Goal: Book appointment/travel/reservation

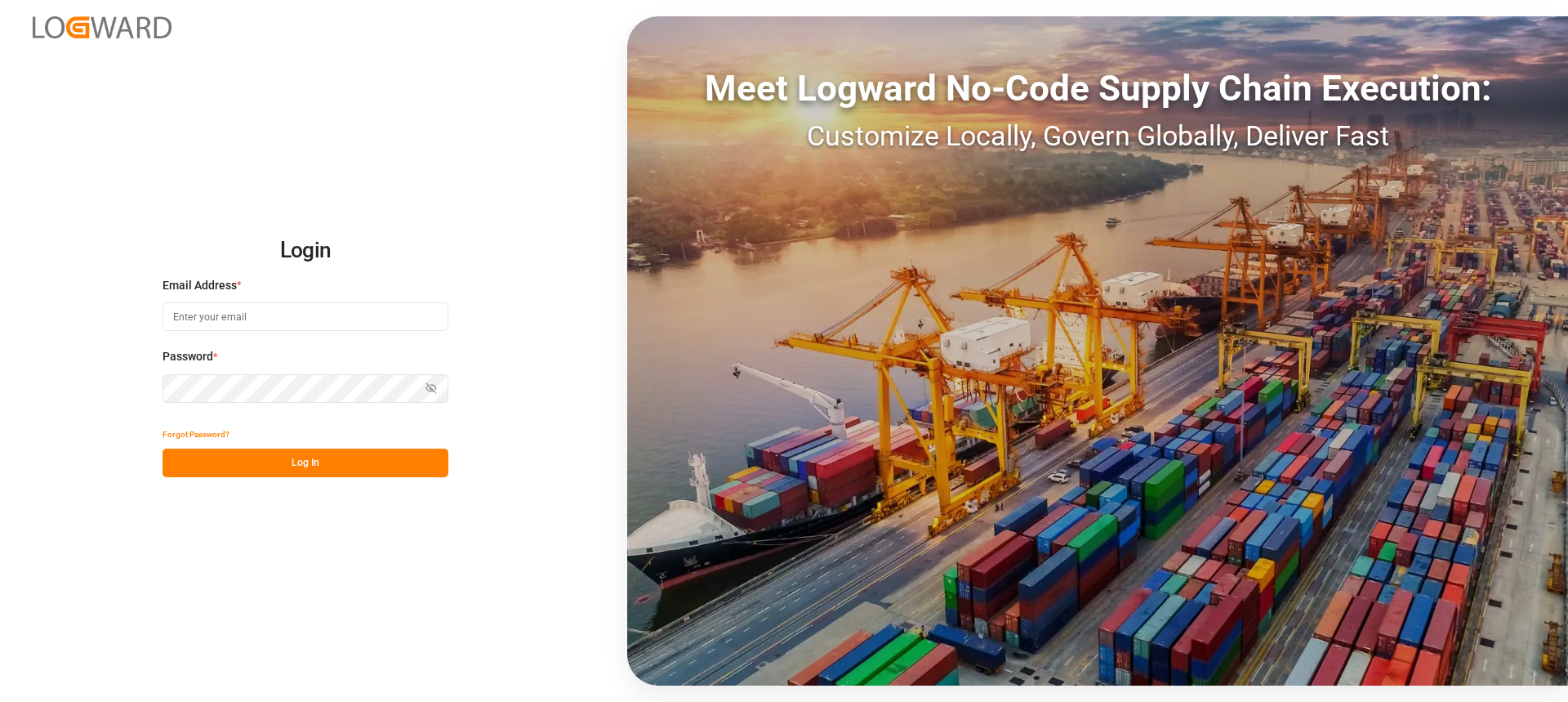
type input "[PERSON_NAME][EMAIL_ADDRESS][PERSON_NAME][DOMAIN_NAME]"
click at [342, 464] on button "Log In" at bounding box center [306, 462] width 286 height 29
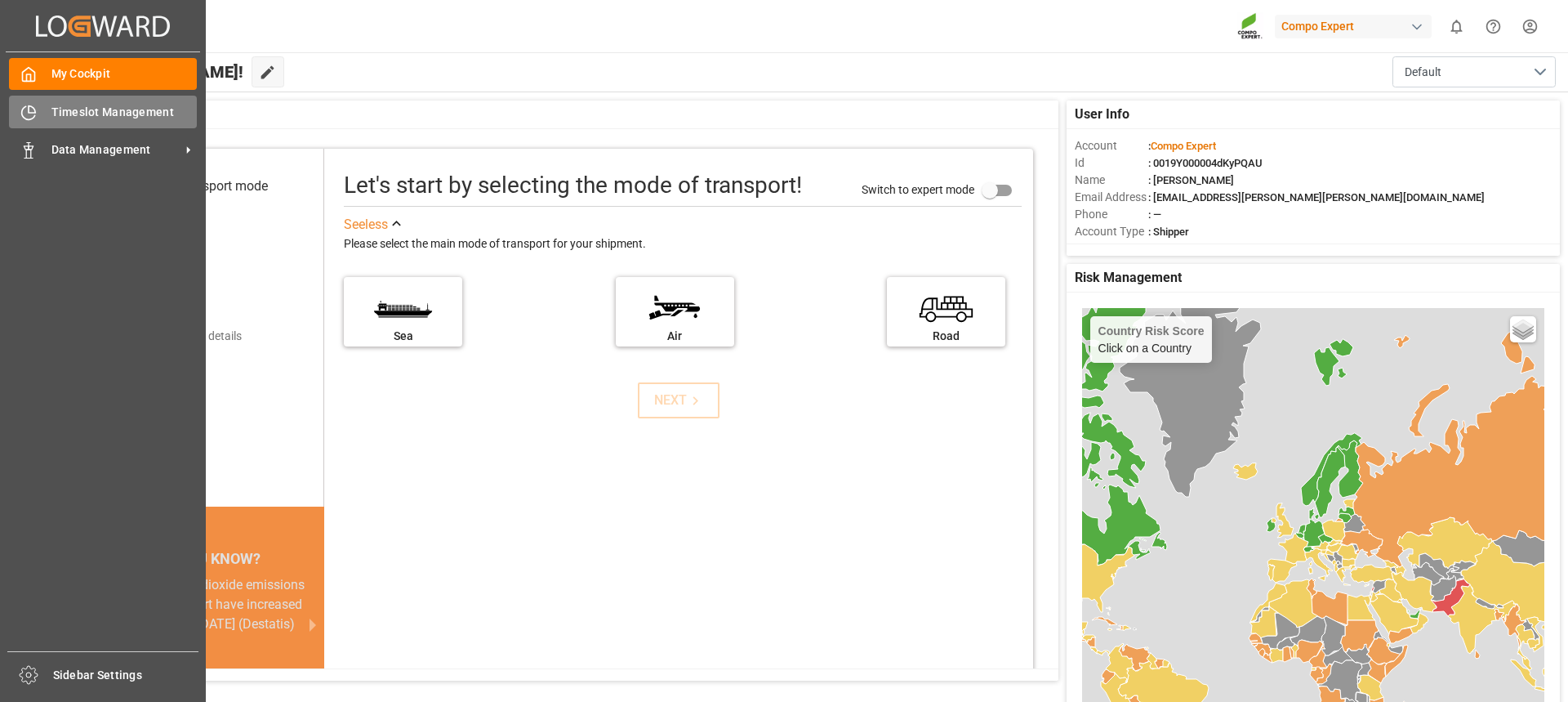
click at [49, 114] on div "Timeslot Management Timeslot Management" at bounding box center [103, 111] width 188 height 32
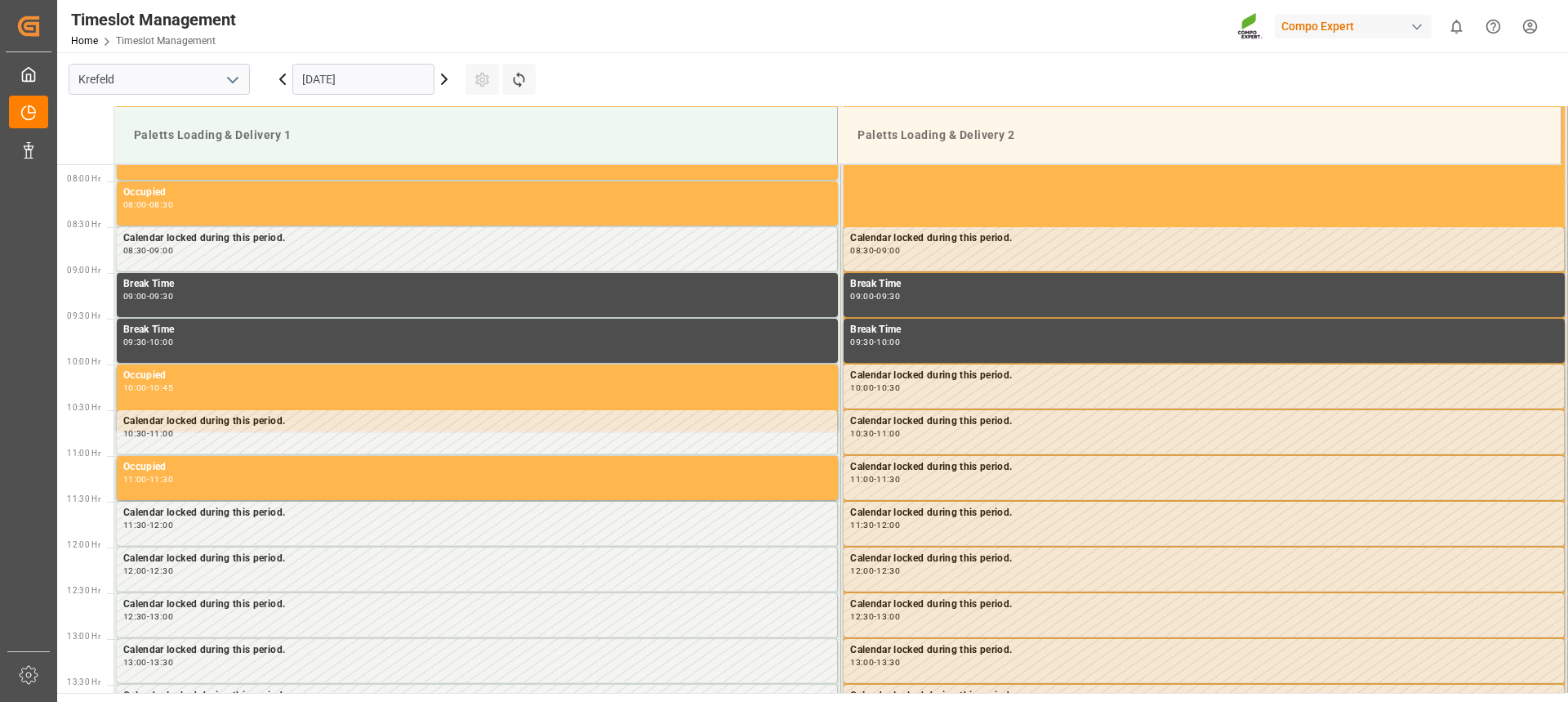
scroll to position [721, 0]
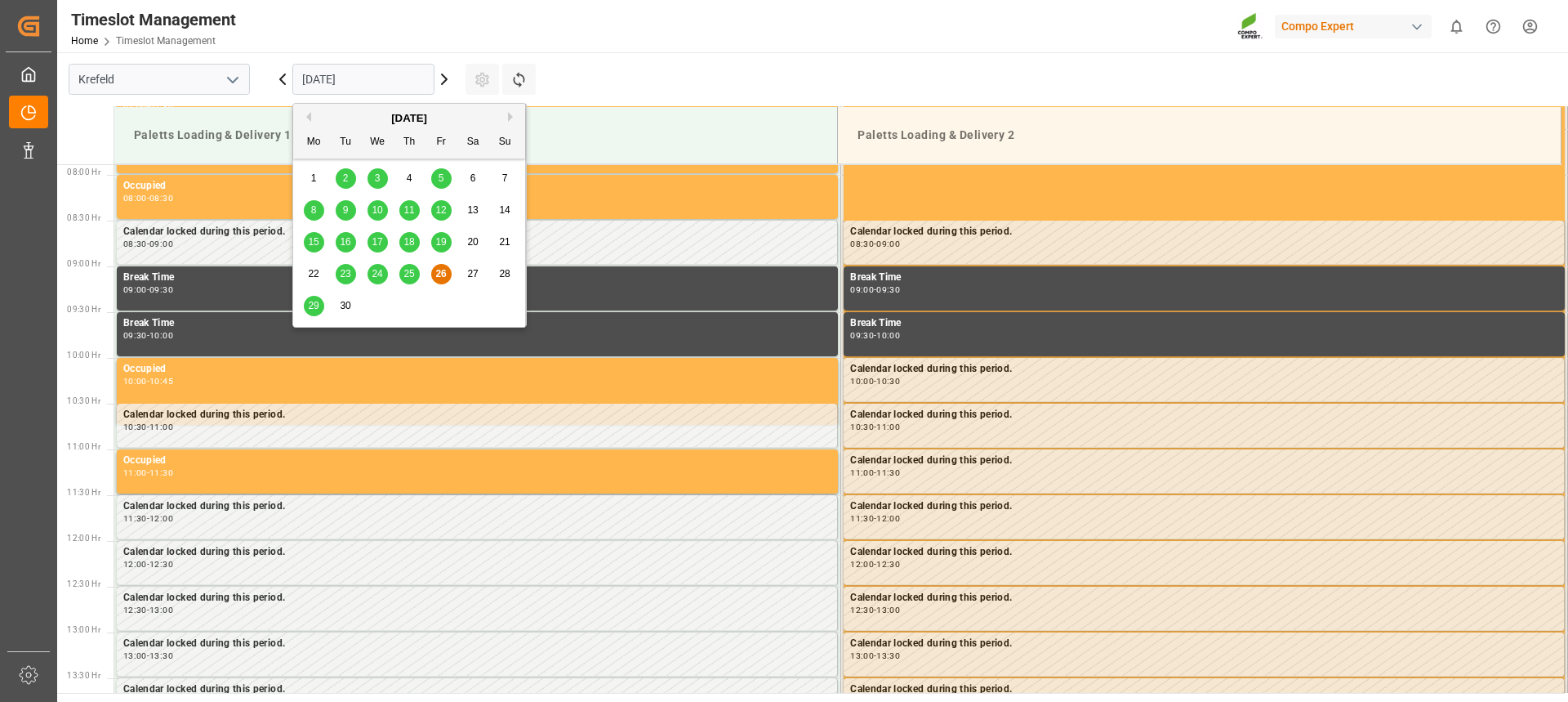
click at [326, 77] on input "[DATE]" at bounding box center [363, 79] width 142 height 31
click at [319, 296] on div "29 30 1 2 3 4 5" at bounding box center [409, 306] width 223 height 32
click at [316, 301] on span "29" at bounding box center [313, 305] width 10 height 11
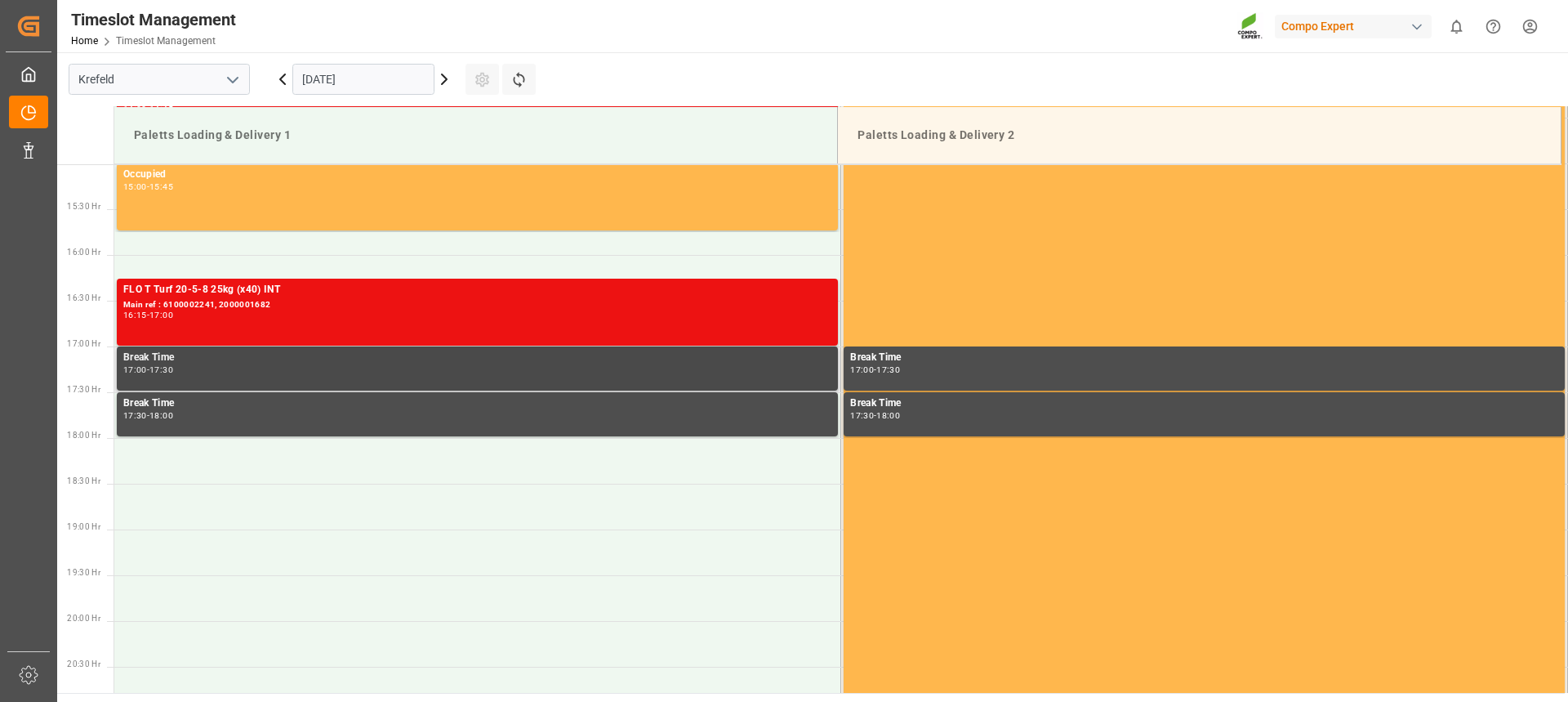
scroll to position [1375, 0]
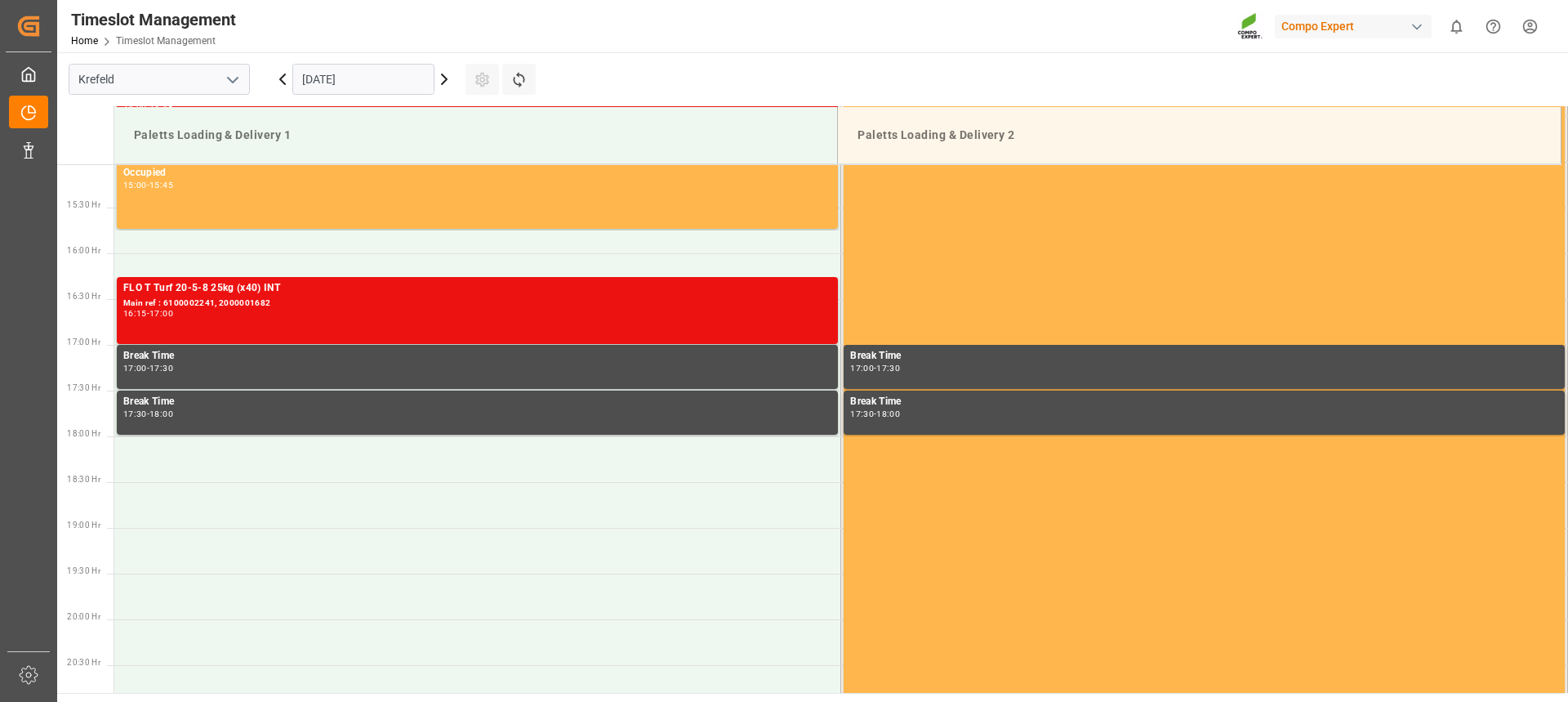
click at [444, 79] on icon at bounding box center [444, 79] width 20 height 20
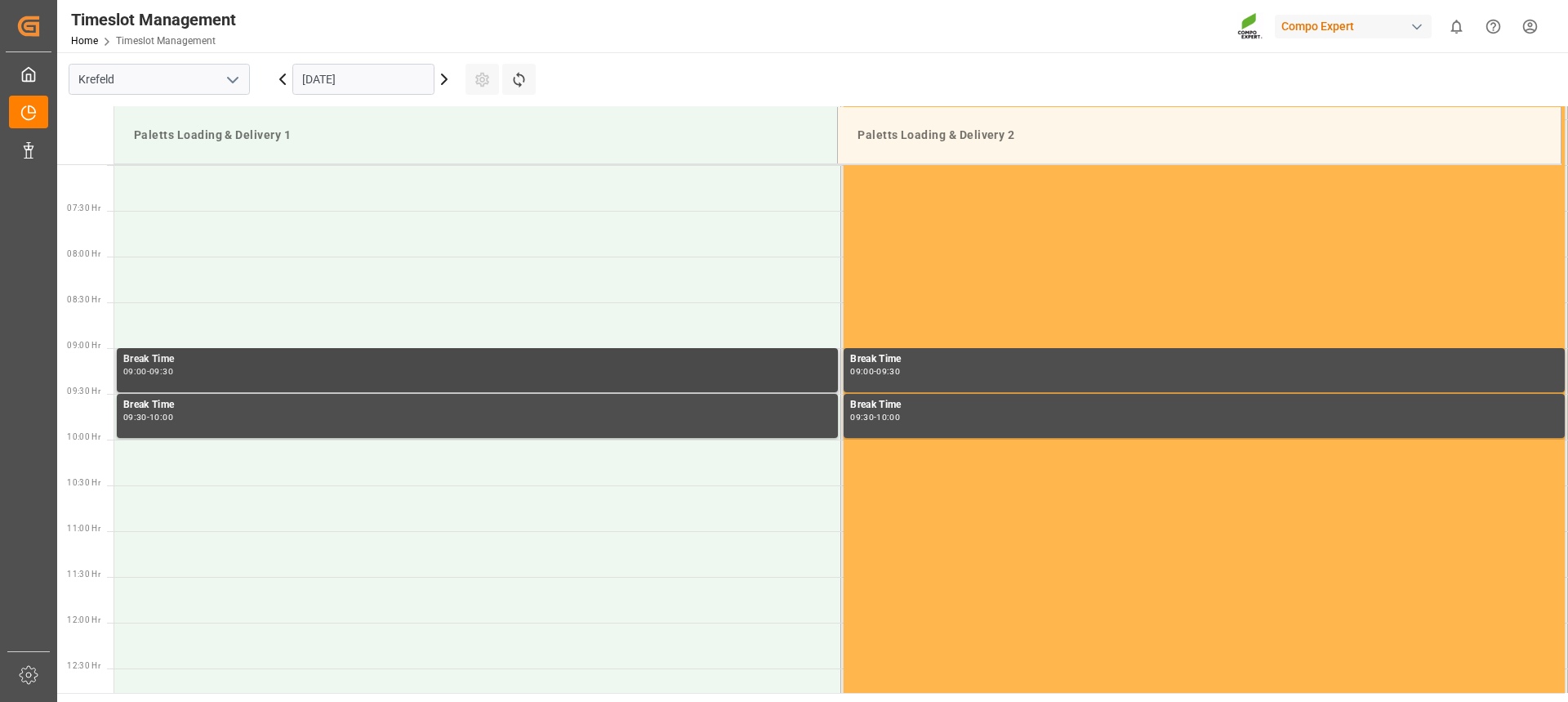
scroll to position [967, 0]
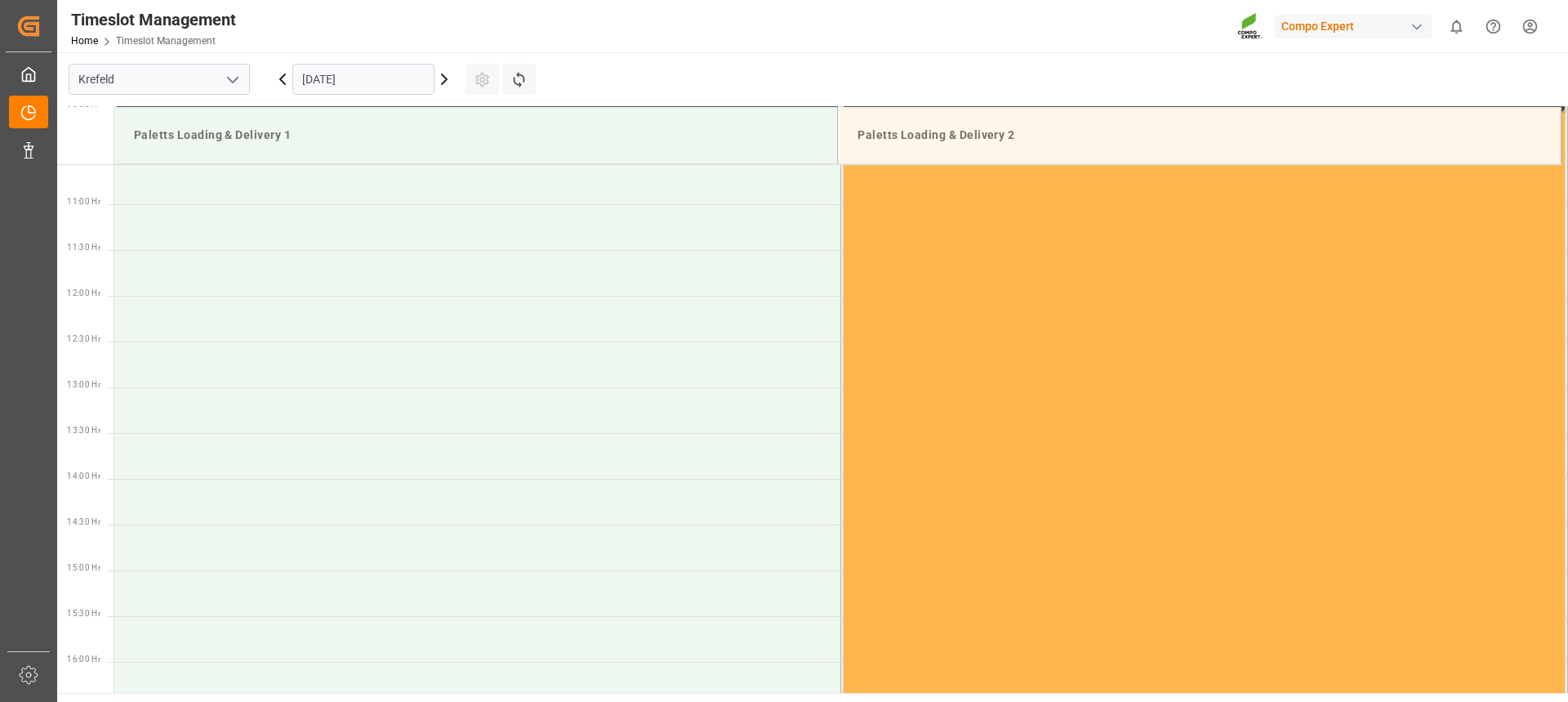
click at [285, 78] on icon at bounding box center [282, 79] width 20 height 20
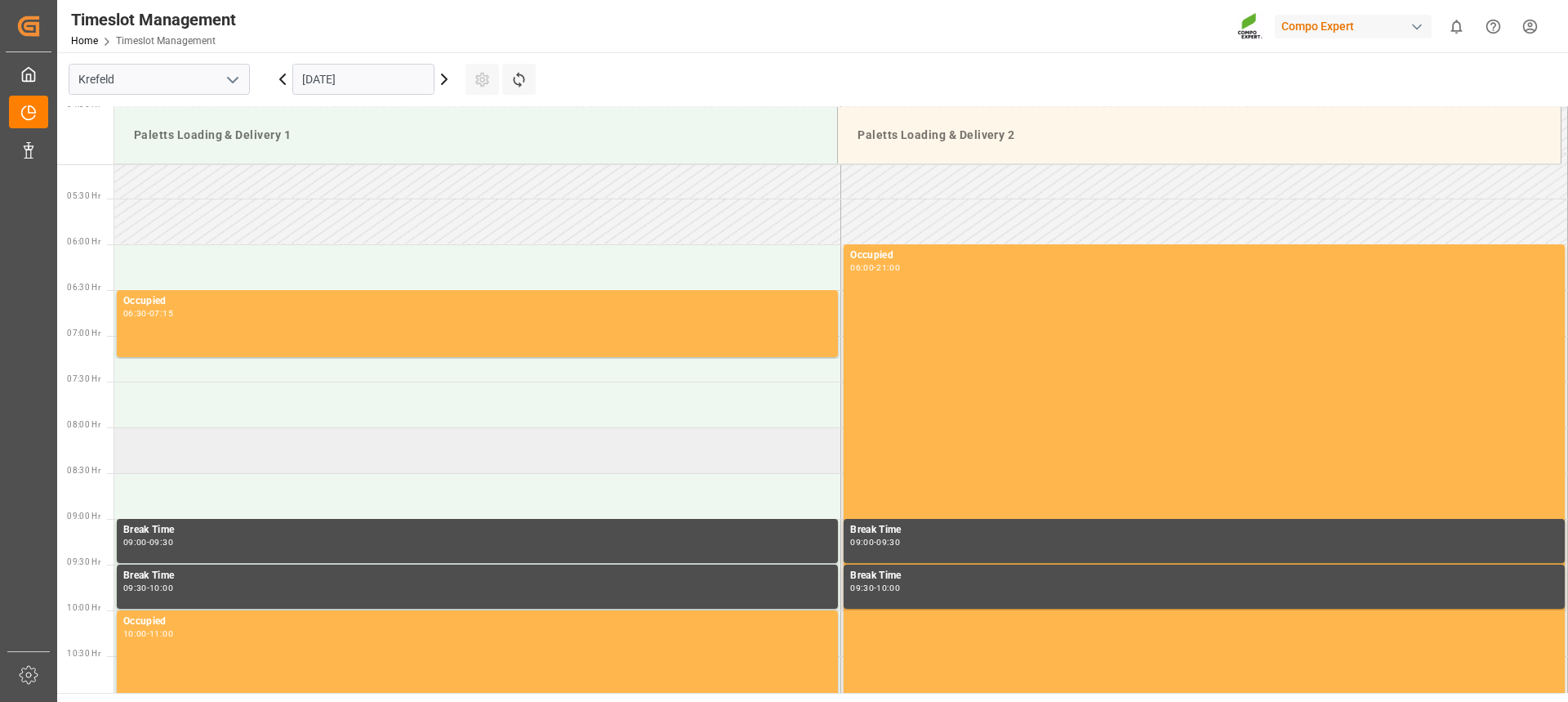
scroll to position [361, 0]
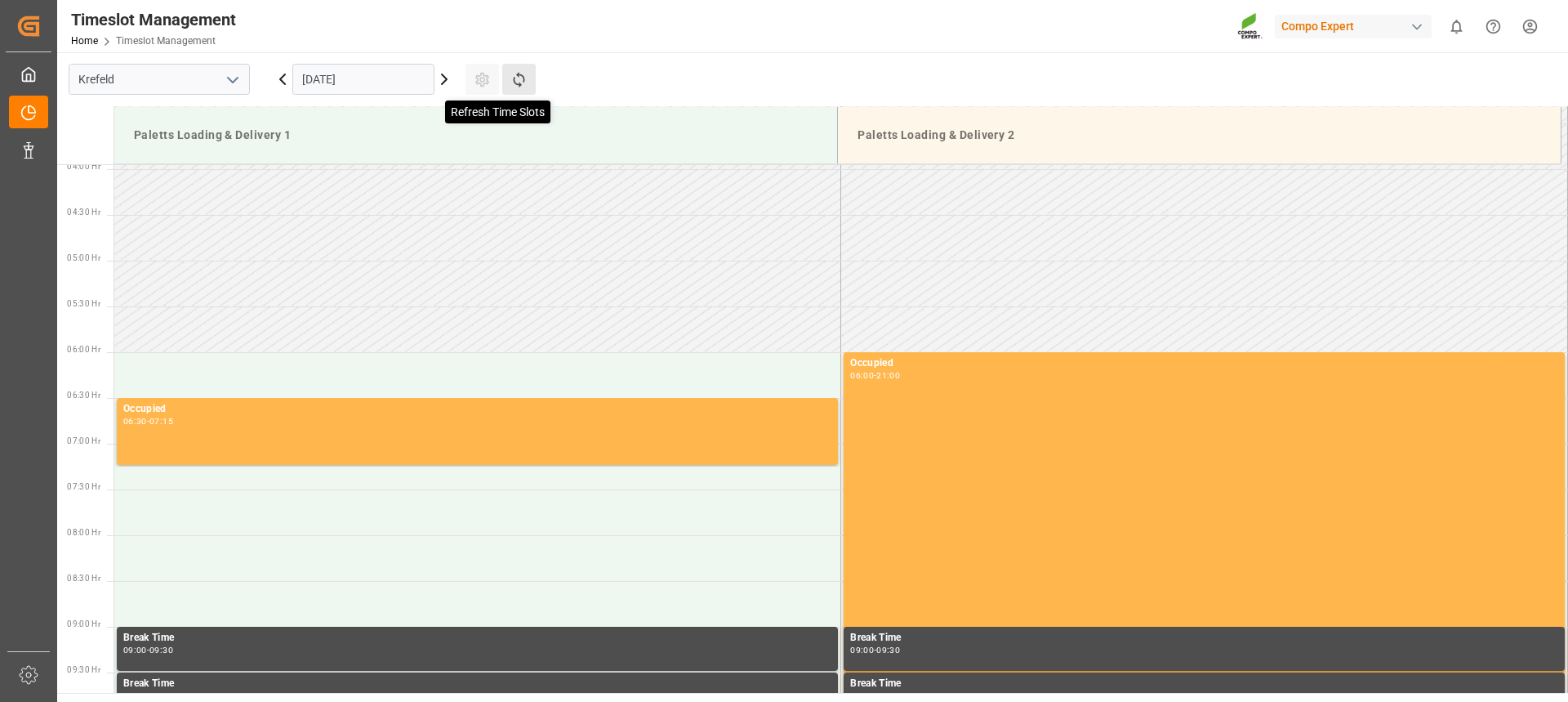
click at [514, 78] on icon at bounding box center [518, 80] width 11 height 16
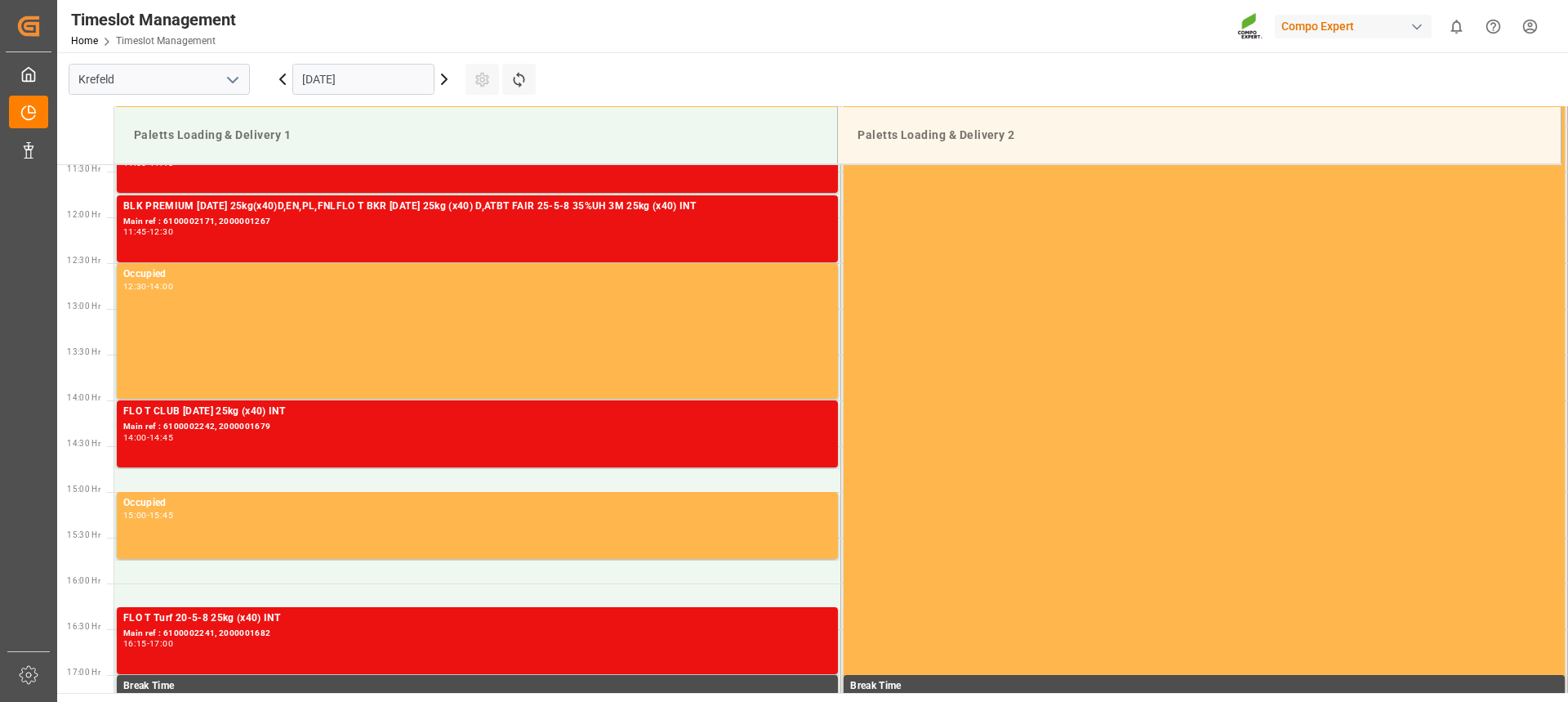
scroll to position [1049, 0]
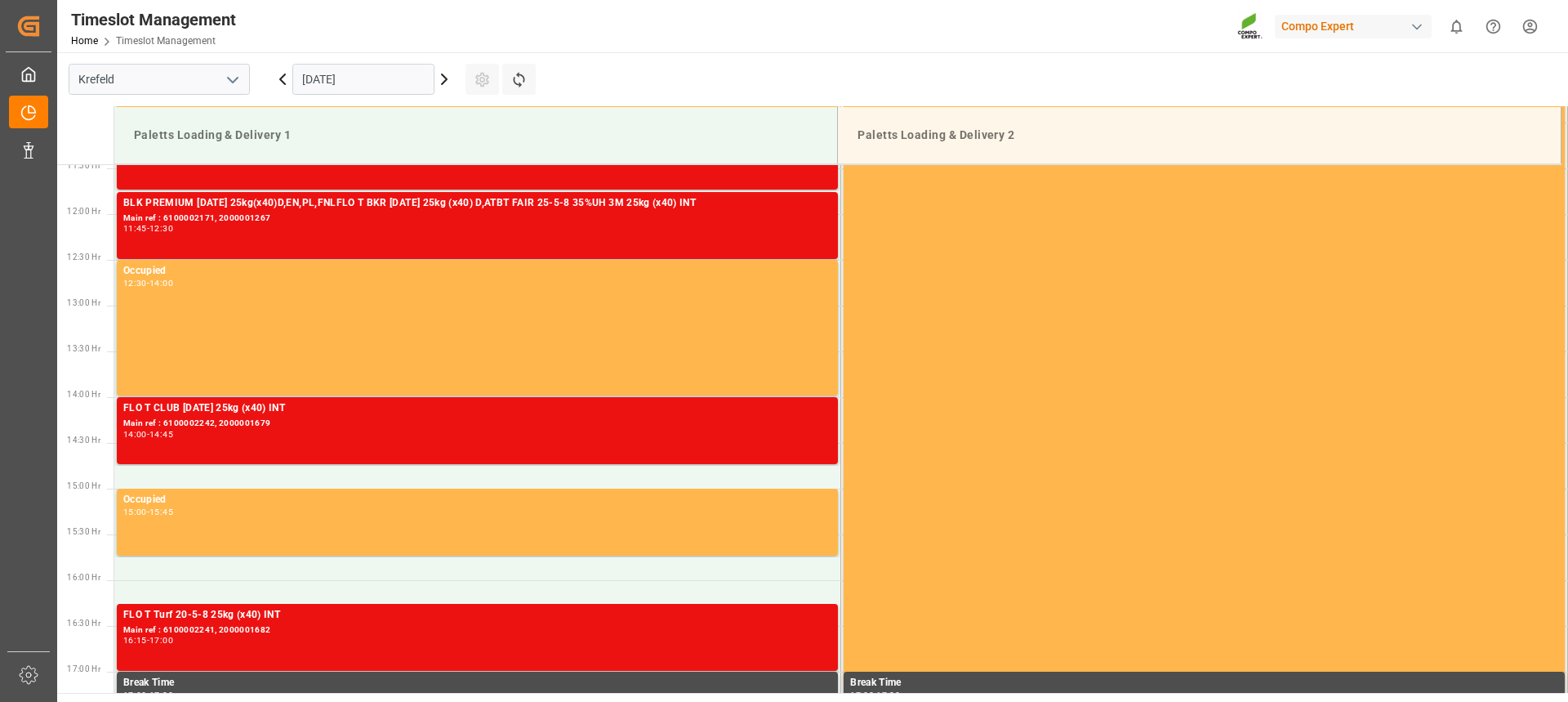
click at [446, 84] on icon at bounding box center [444, 79] width 20 height 20
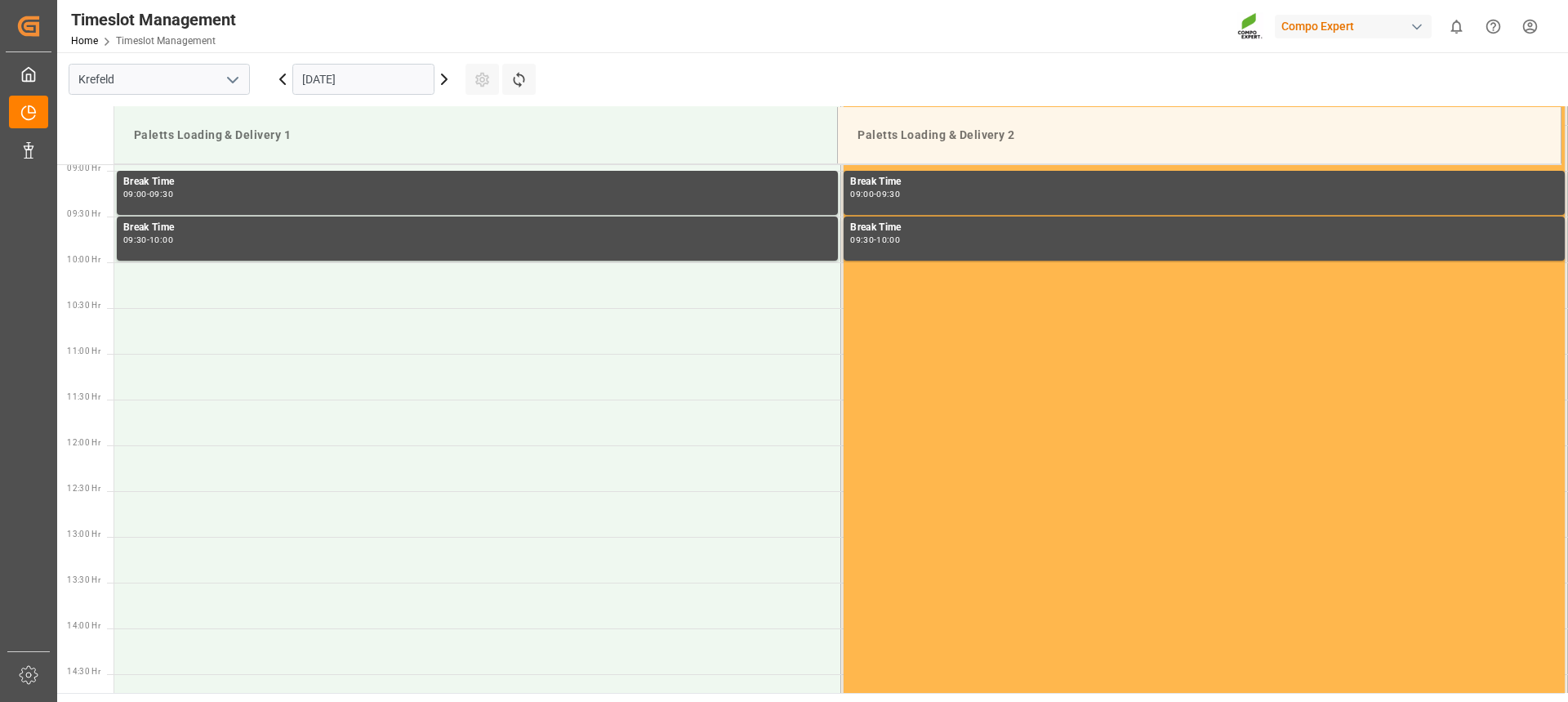
scroll to position [813, 0]
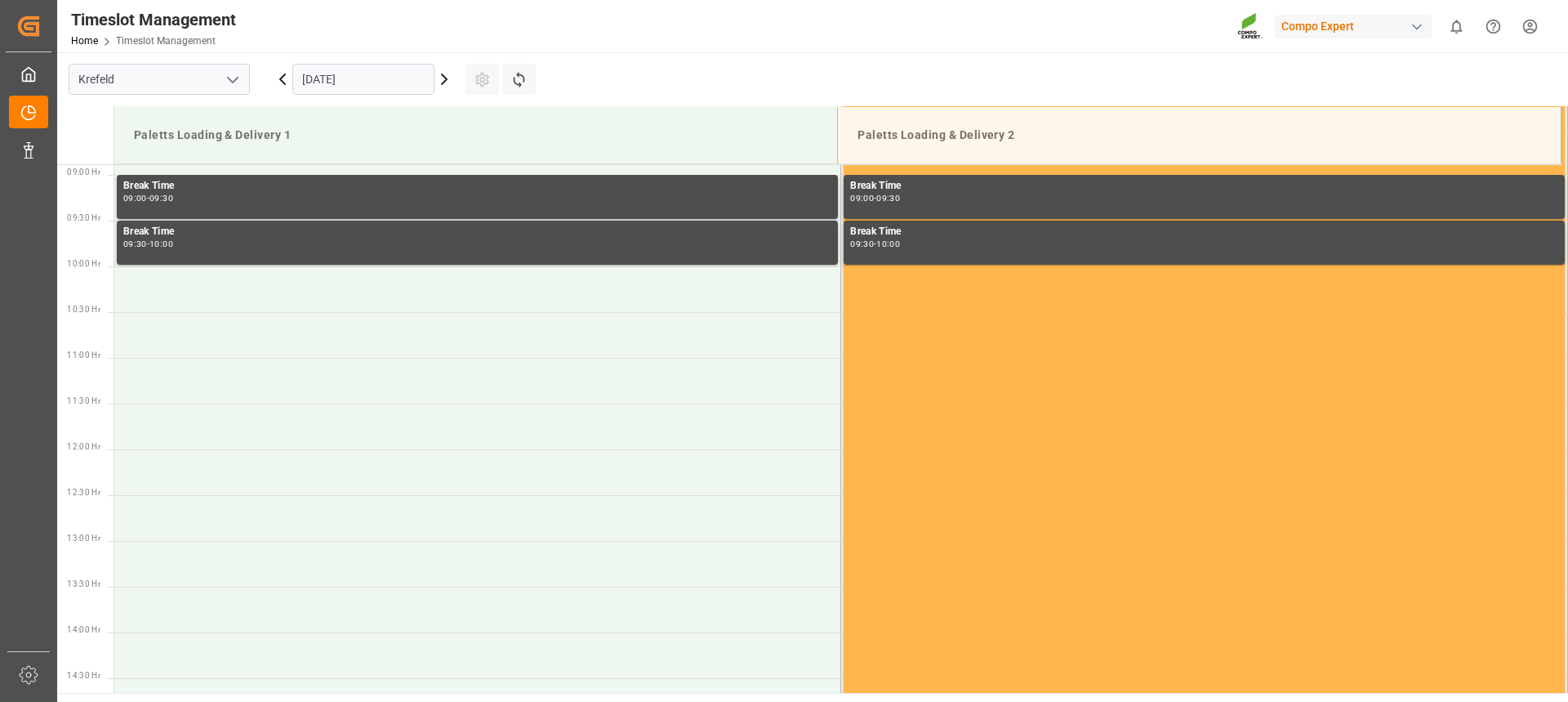
click at [279, 76] on icon at bounding box center [282, 79] width 20 height 20
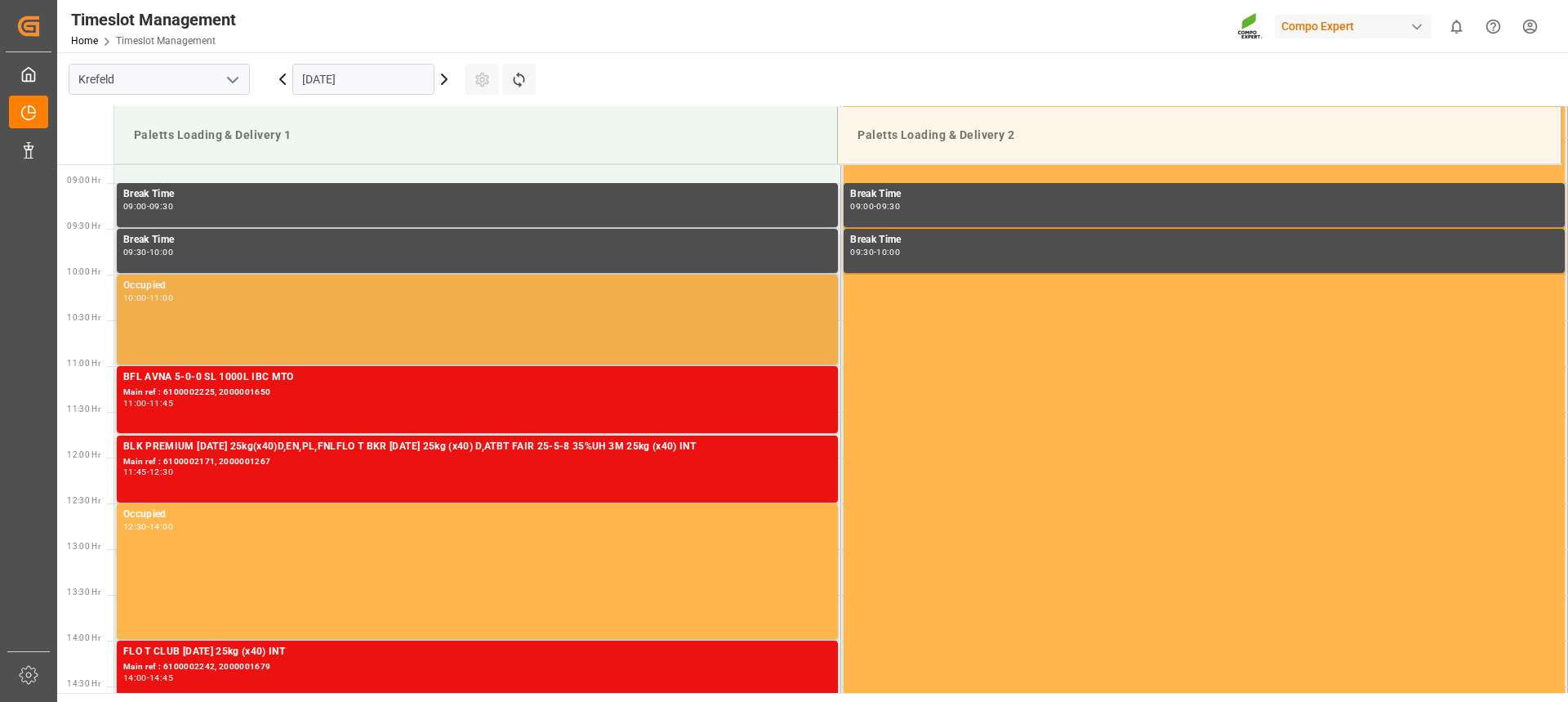
scroll to position [894, 0]
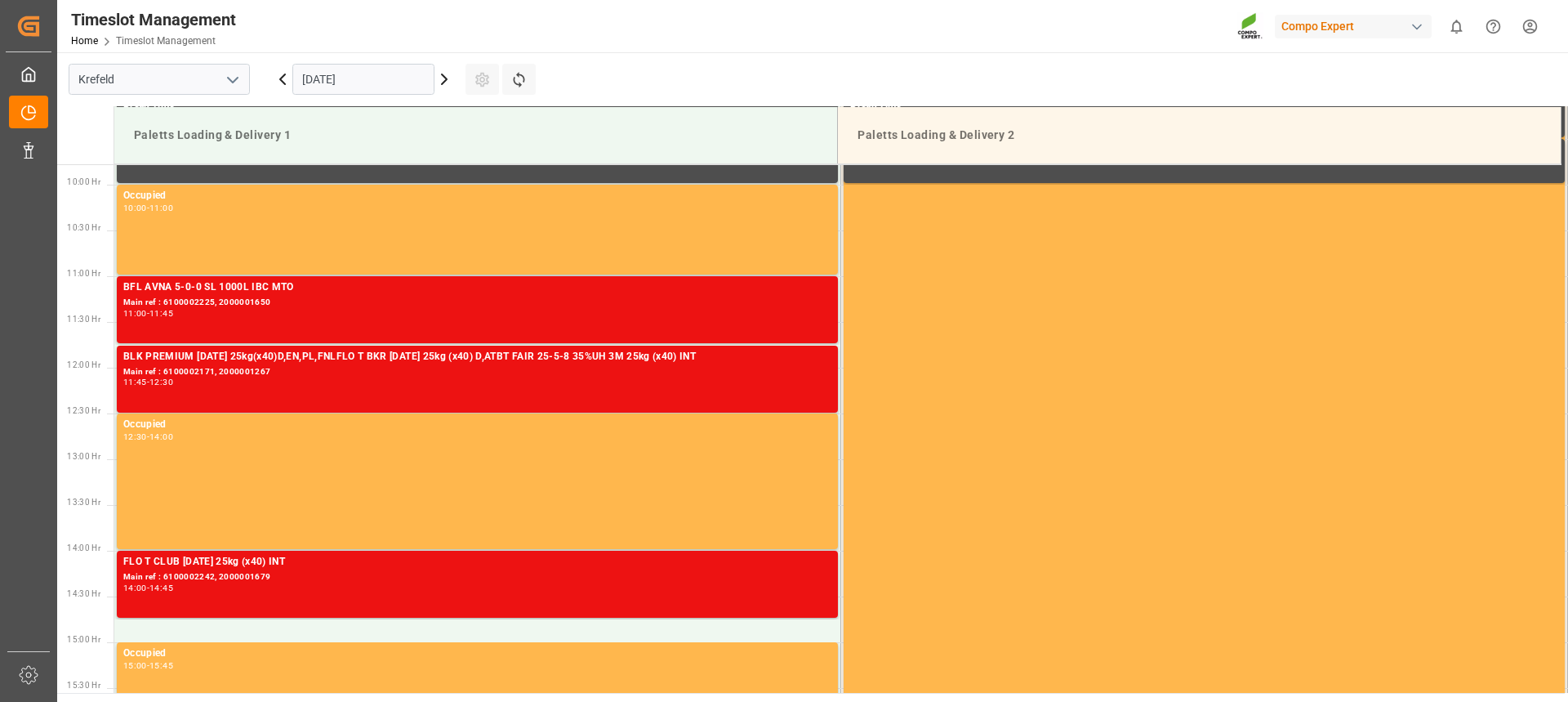
click at [333, 81] on input "[DATE]" at bounding box center [363, 79] width 142 height 31
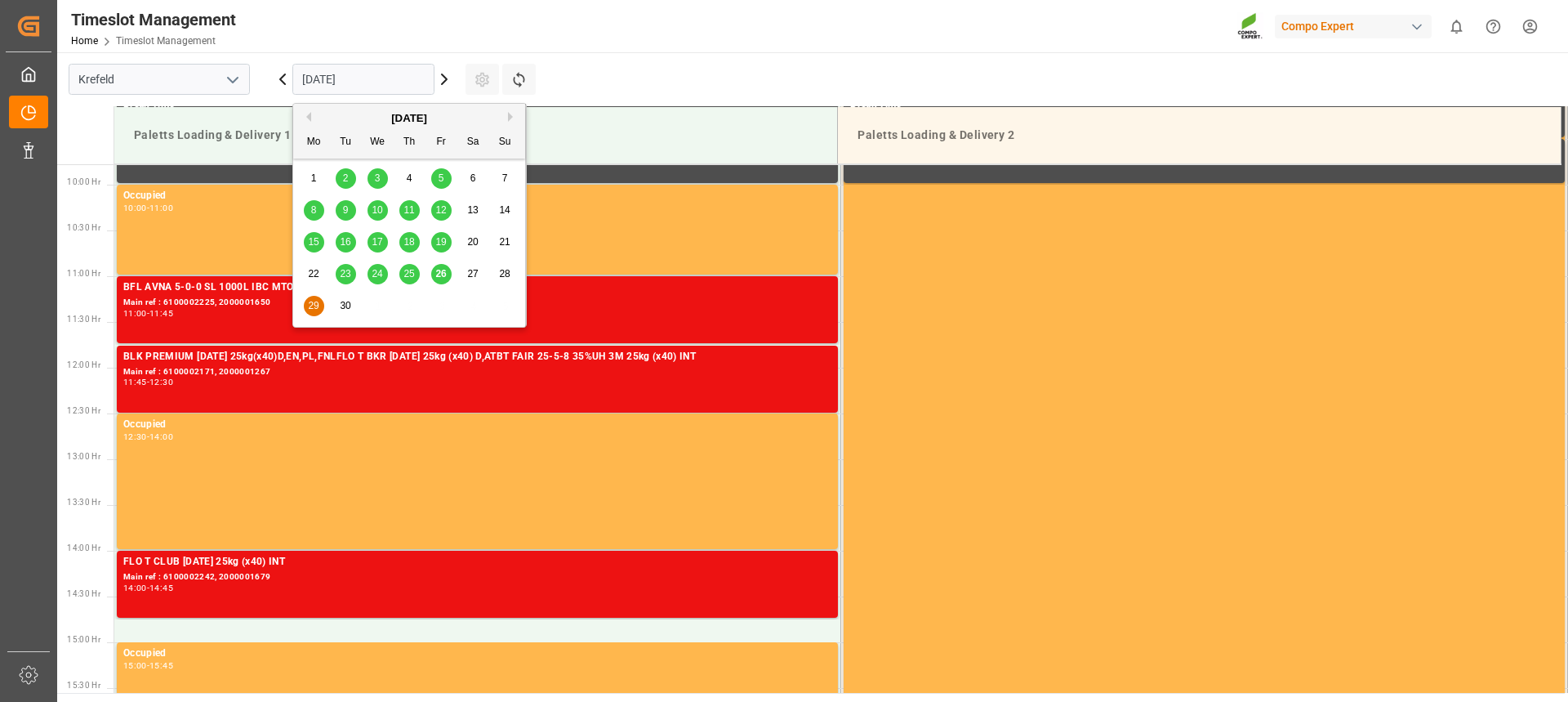
click at [342, 311] on span "30" at bounding box center [345, 305] width 10 height 11
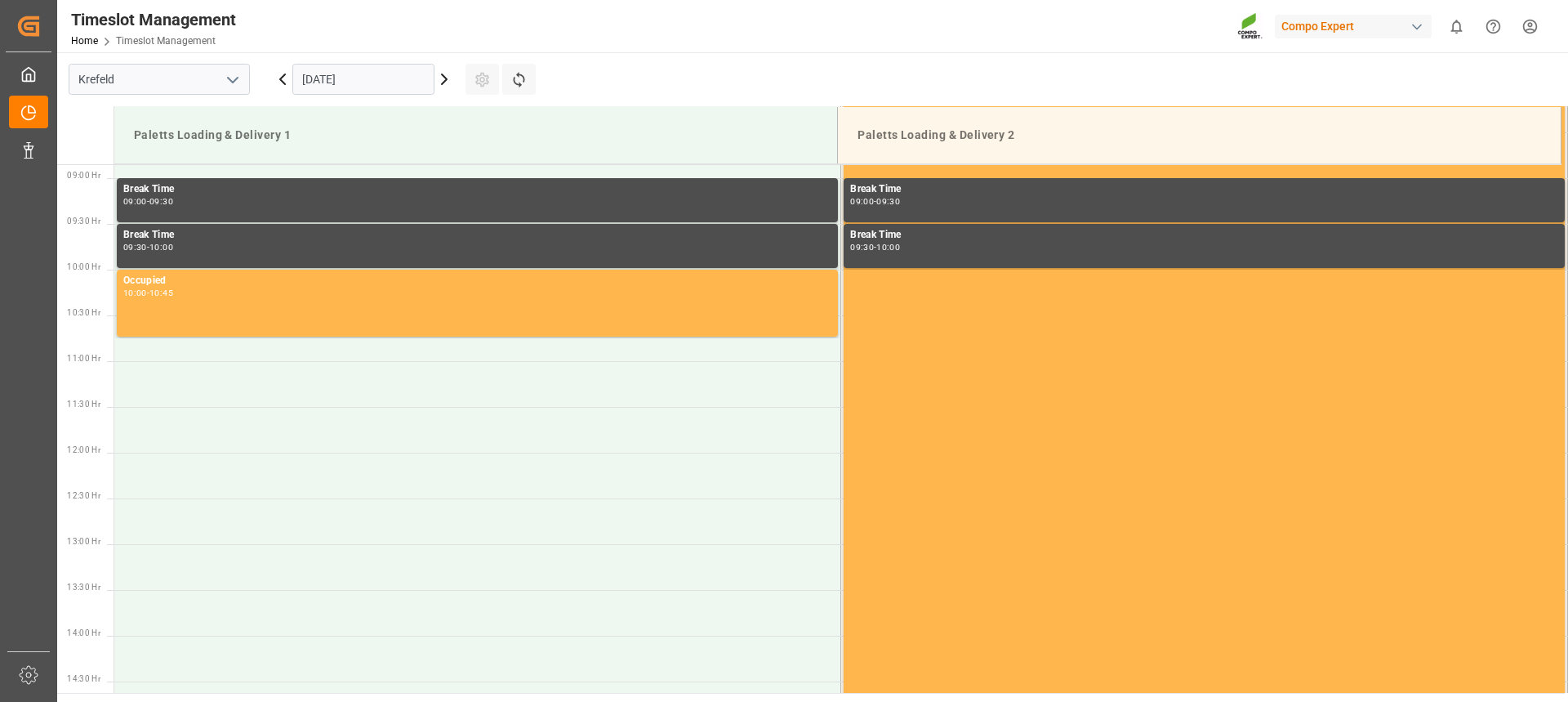
scroll to position [813, 0]
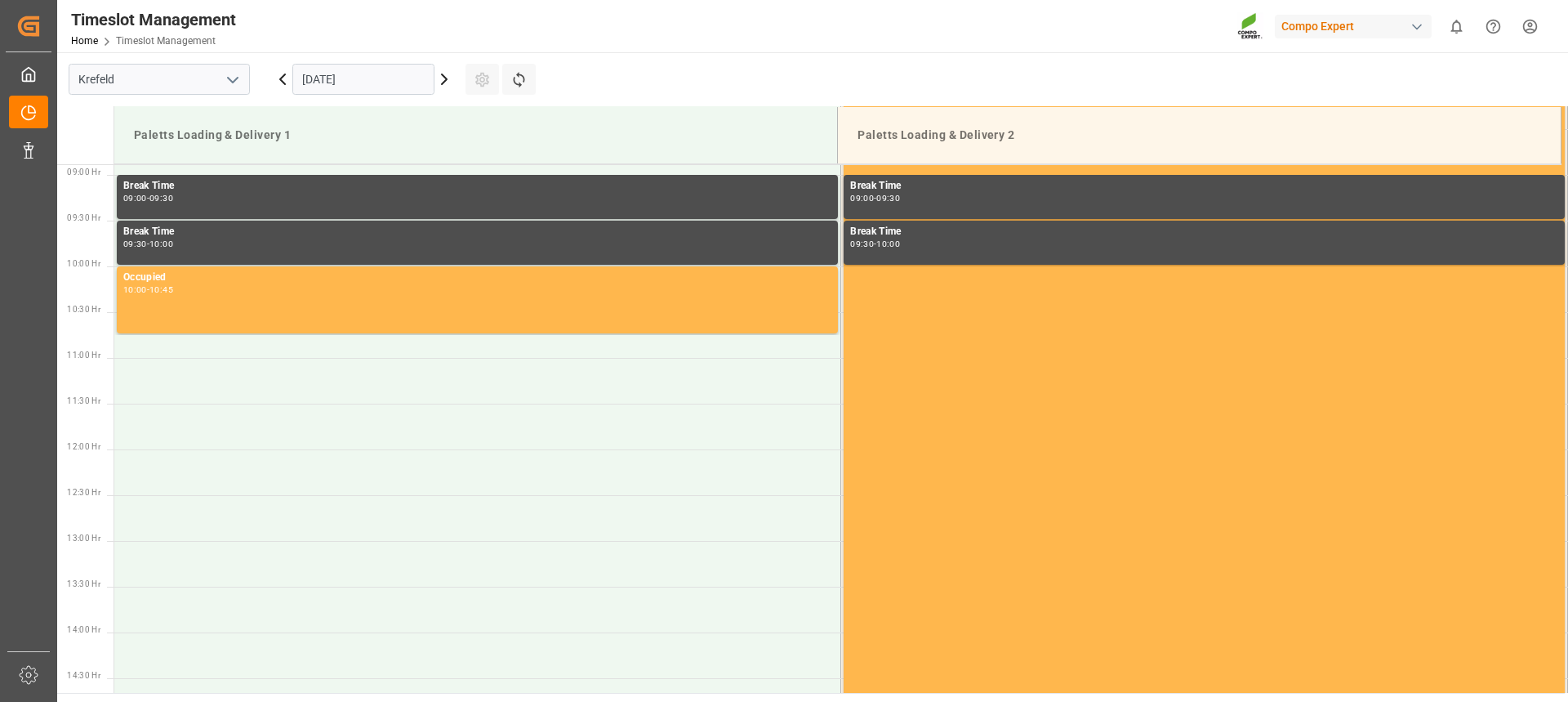
click at [446, 80] on icon at bounding box center [445, 78] width 5 height 10
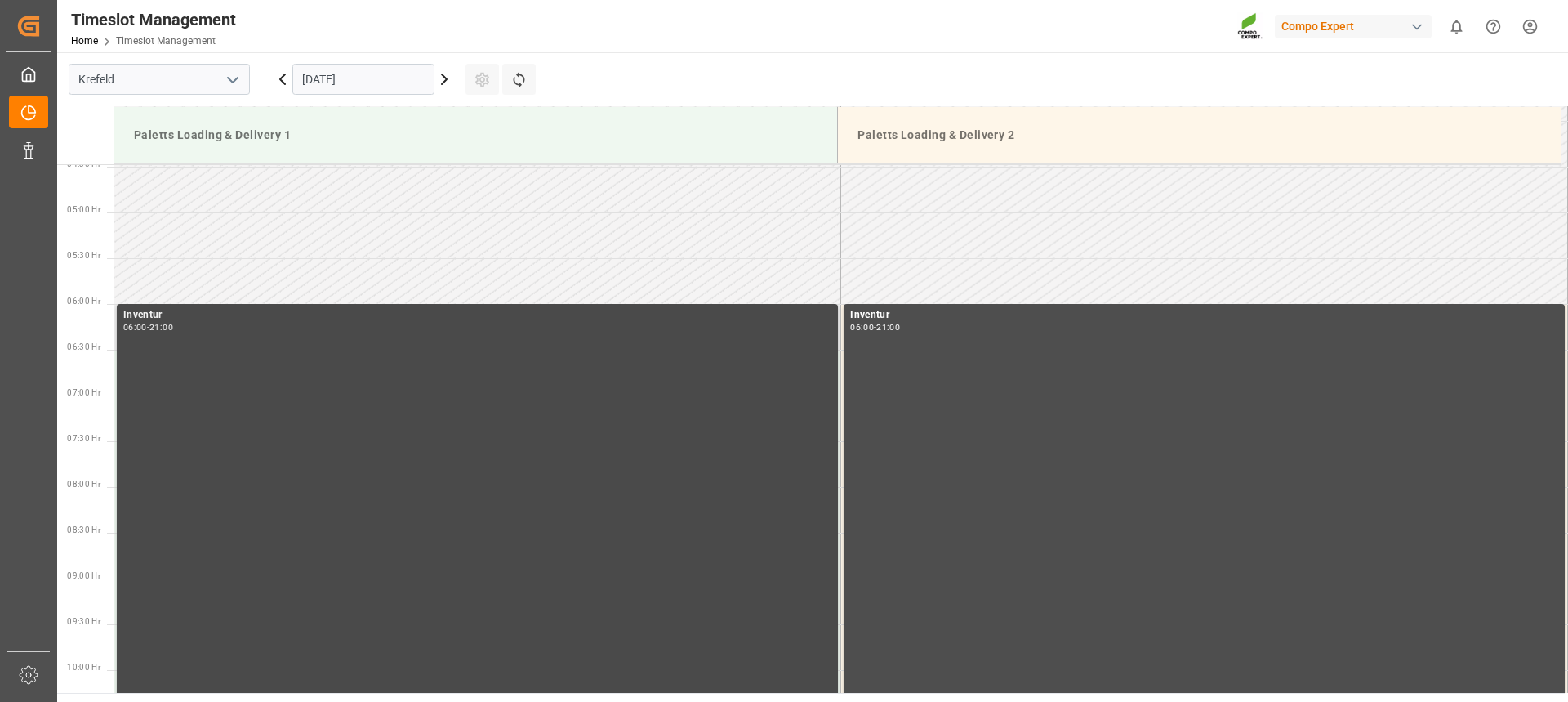
scroll to position [443, 0]
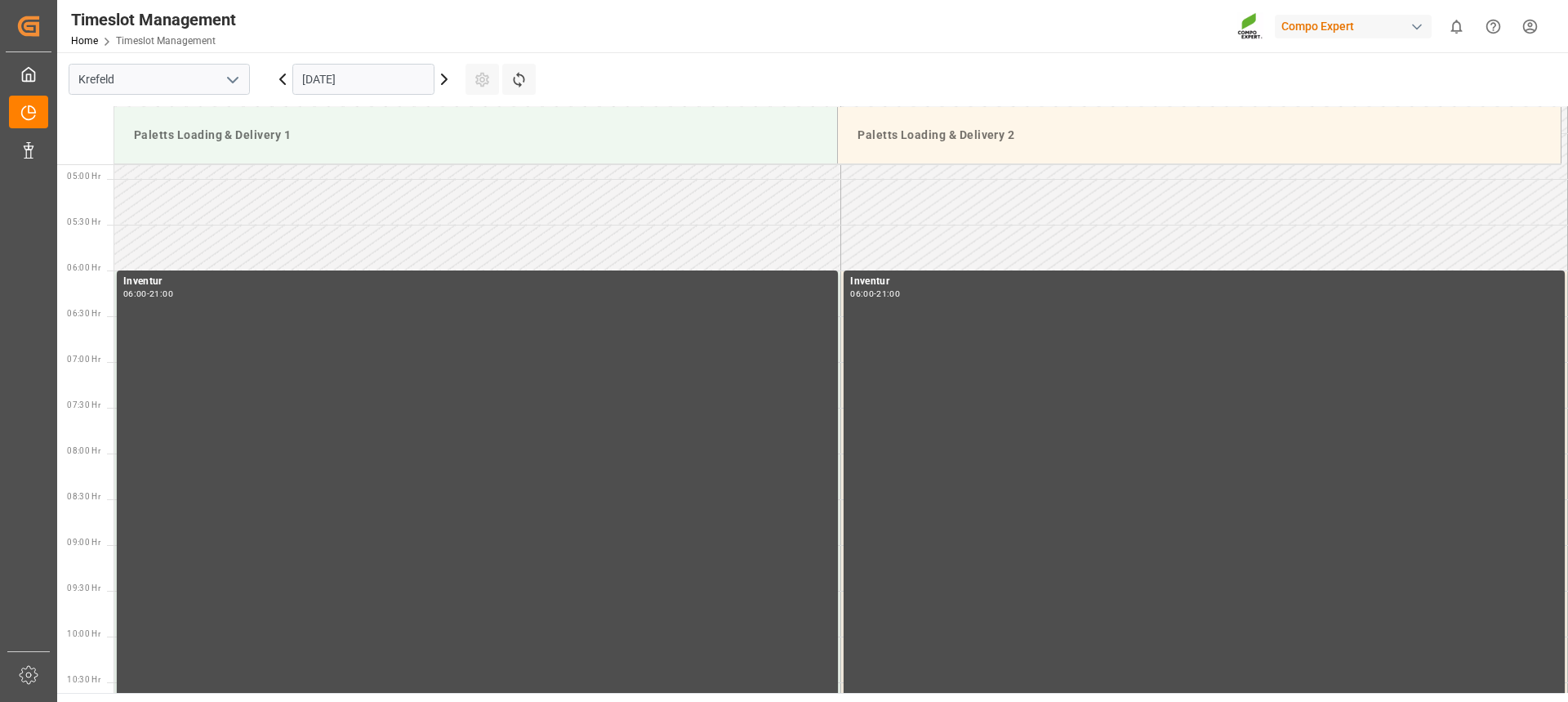
click at [367, 75] on input "[DATE]" at bounding box center [363, 79] width 142 height 31
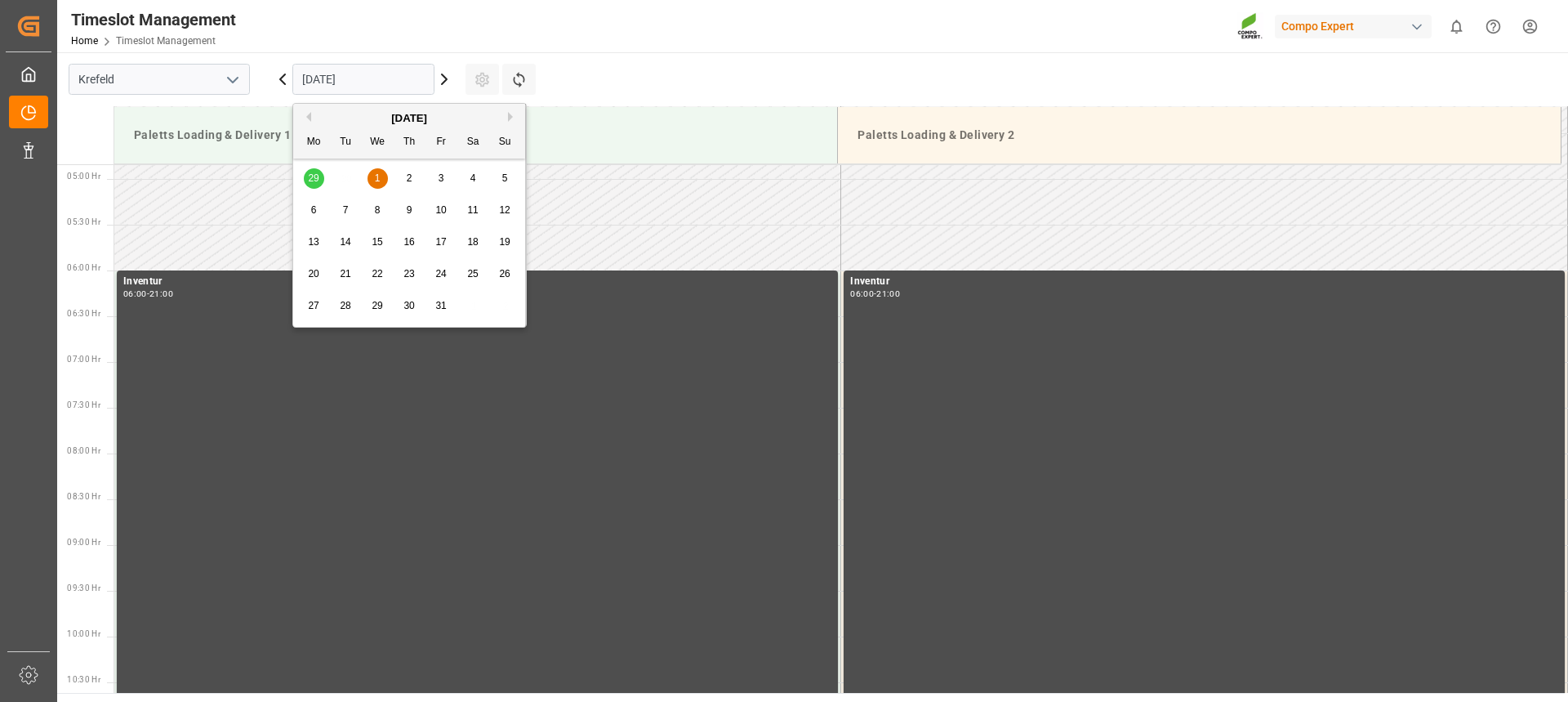
click at [313, 178] on div "29 30 1 2 3 4 5" at bounding box center [409, 179] width 223 height 32
click at [320, 178] on div "29 30 1 2 3 4 5" at bounding box center [409, 179] width 223 height 32
click at [313, 118] on div "[DATE]" at bounding box center [409, 118] width 232 height 17
click at [286, 81] on icon at bounding box center [282, 79] width 20 height 20
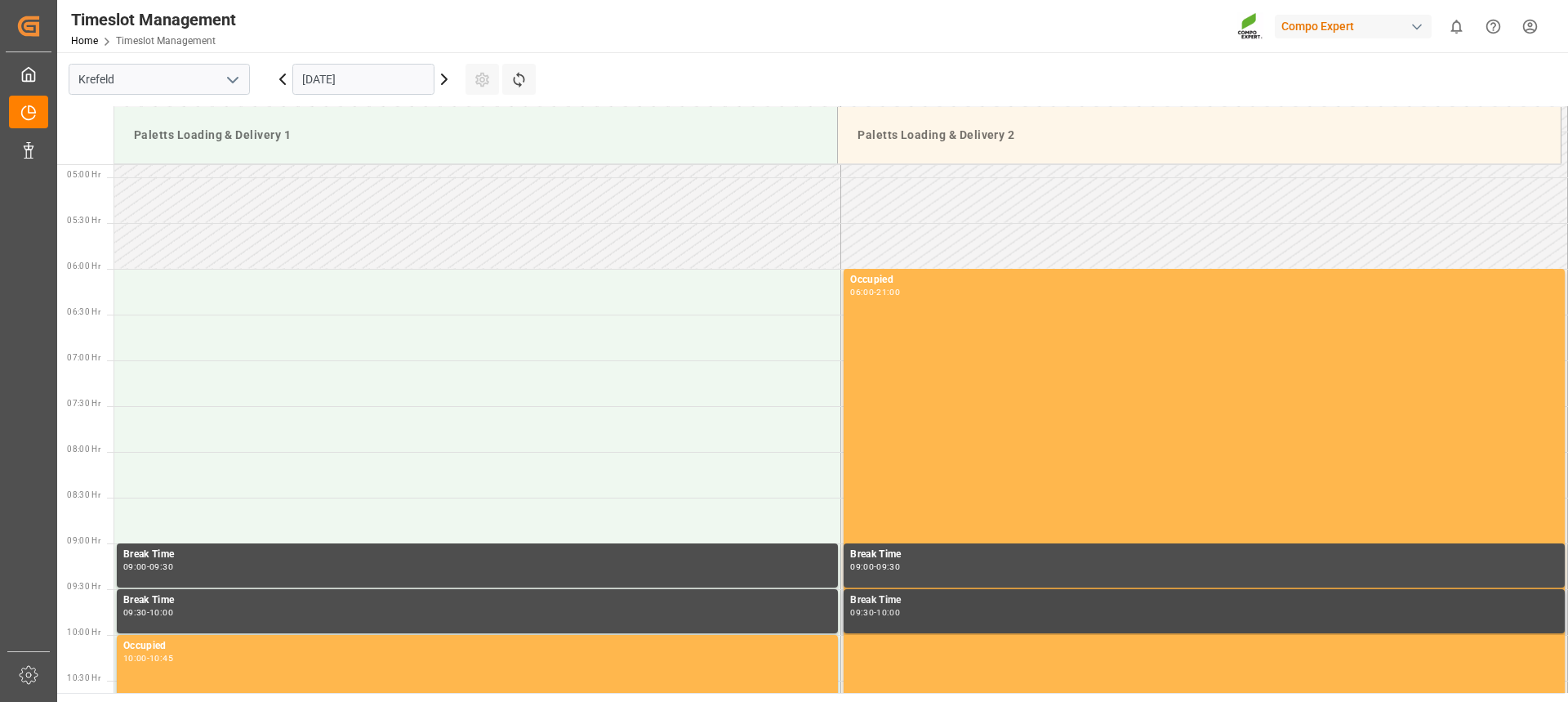
scroll to position [404, 0]
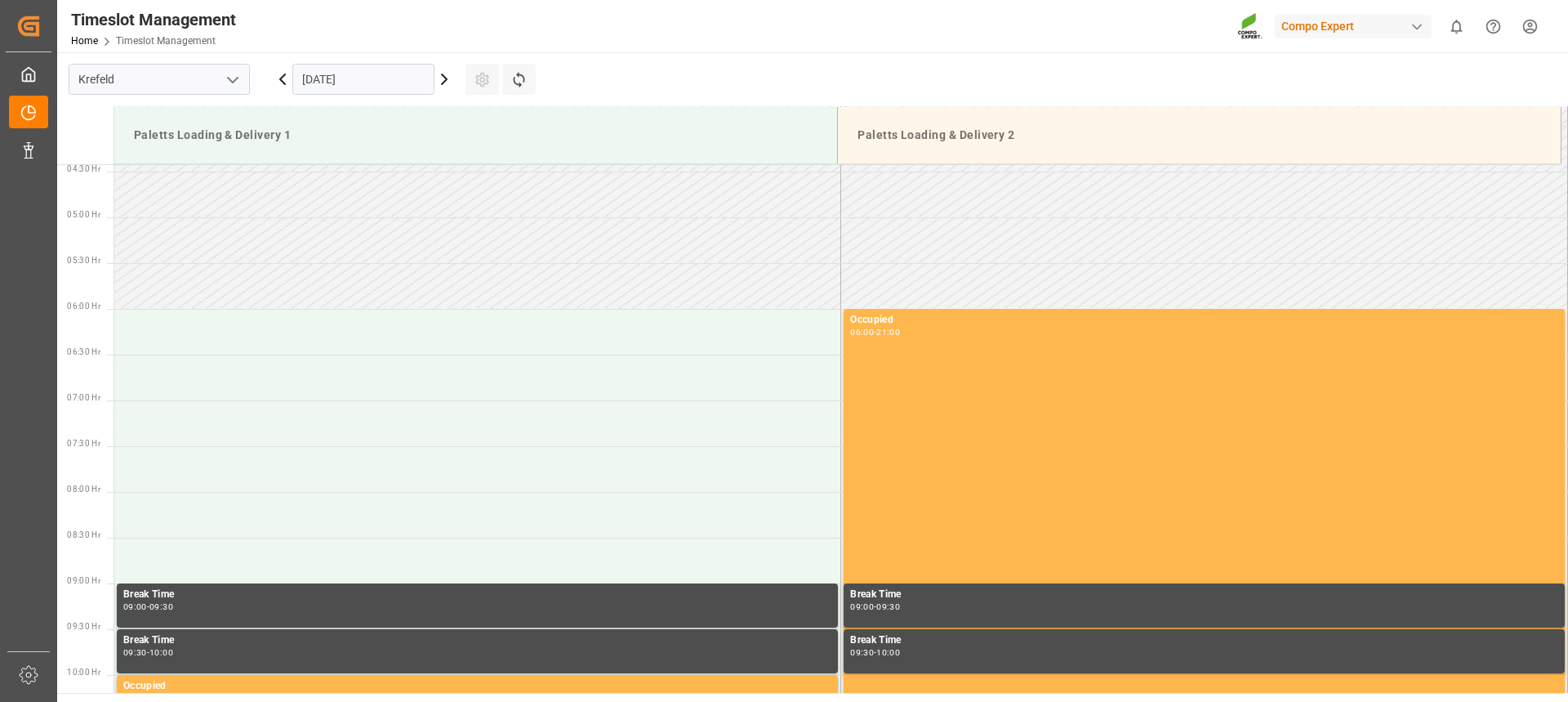
drag, startPoint x: 1222, startPoint y: 85, endPoint x: 1216, endPoint y: 98, distance: 14.3
click at [1222, 85] on main "[GEOGRAPHIC_DATA] [DATE] Settings Refresh Time Slots Paletts Loading & Delivery…" at bounding box center [811, 373] width 1508 height 641
click at [1052, 30] on div "Timeslot Management Home Timeslot Management Compo Expert 0 Notifications Only …" at bounding box center [807, 26] width 1523 height 52
click at [1093, 53] on main "[GEOGRAPHIC_DATA] [DATE] Settings Refresh Time Slots Paletts Loading & Delivery…" at bounding box center [811, 373] width 1508 height 641
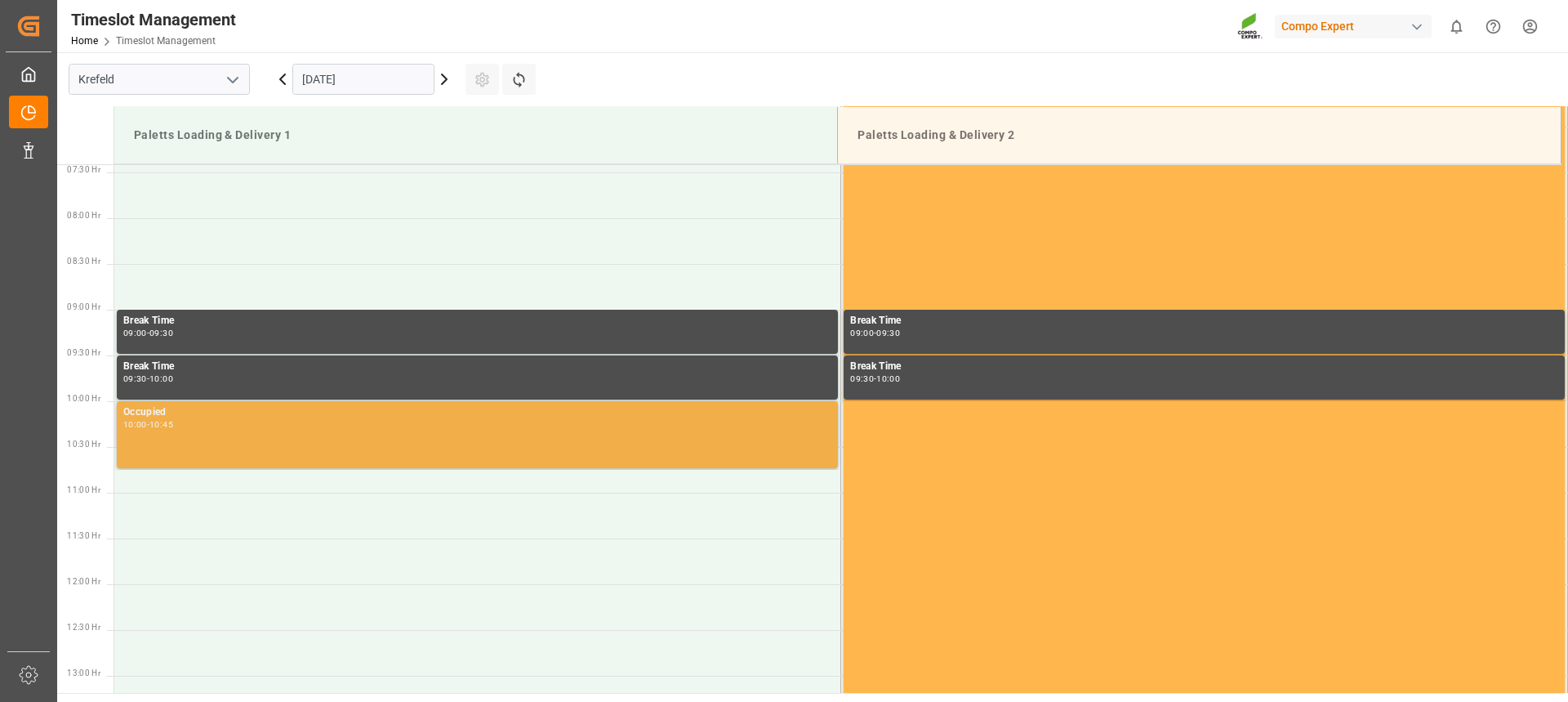
scroll to position [650, 0]
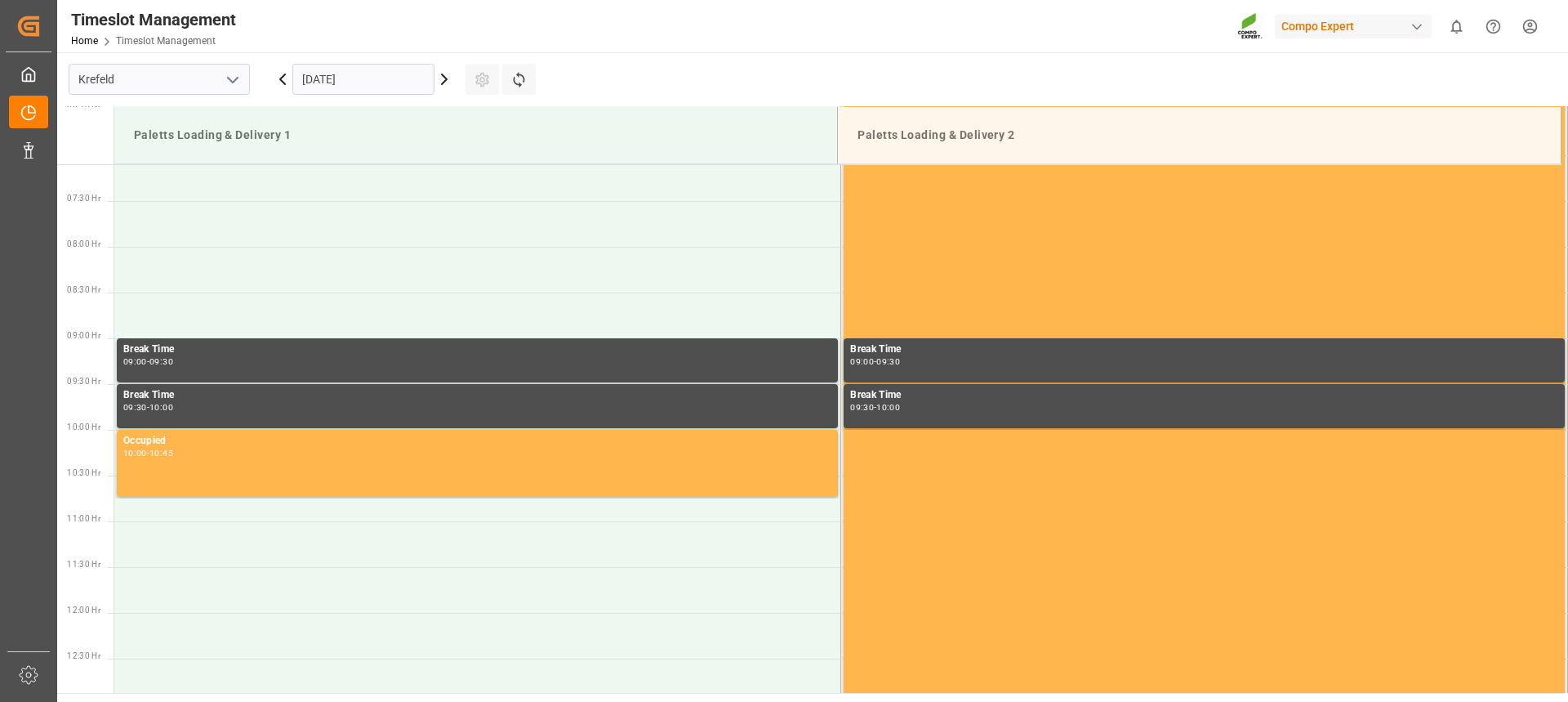
click at [278, 79] on icon at bounding box center [282, 79] width 20 height 20
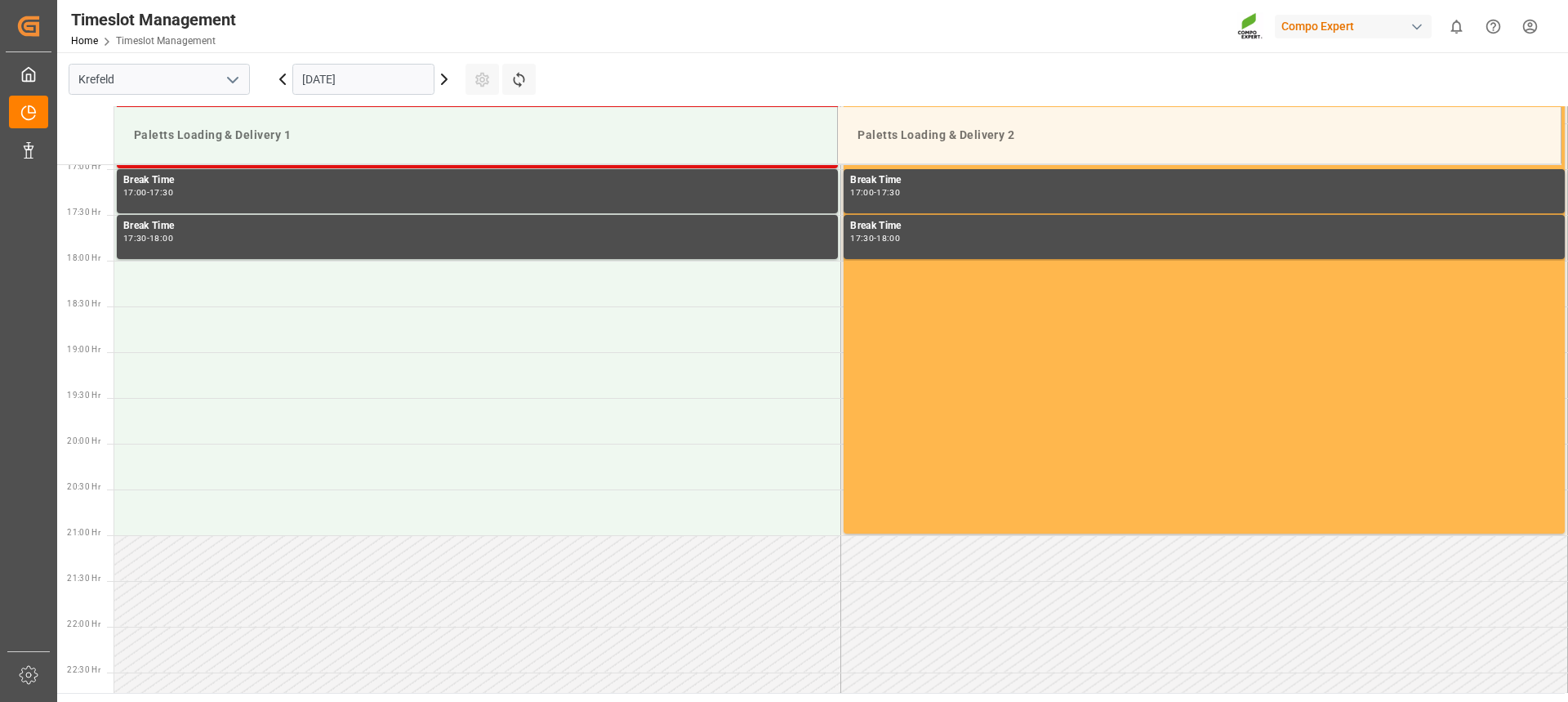
scroll to position [1553, 0]
